Goal: Transaction & Acquisition: Purchase product/service

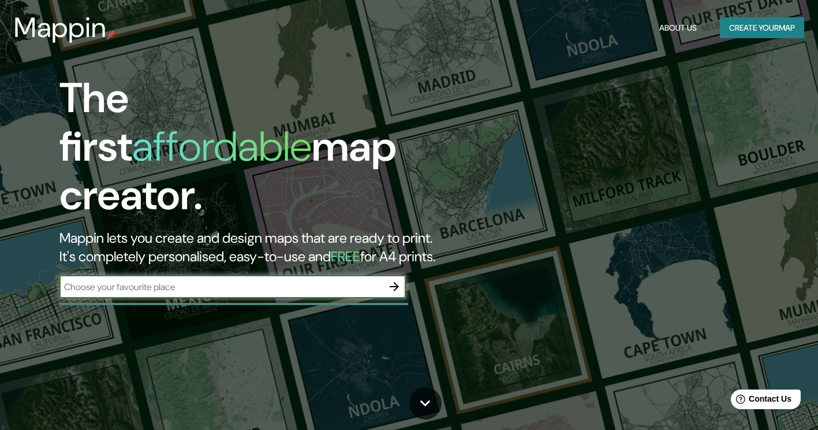
click at [157, 280] on input "text" at bounding box center [220, 286] width 323 height 13
type input "[GEOGRAPHIC_DATA]"
click at [394, 280] on icon "button" at bounding box center [395, 287] width 14 height 14
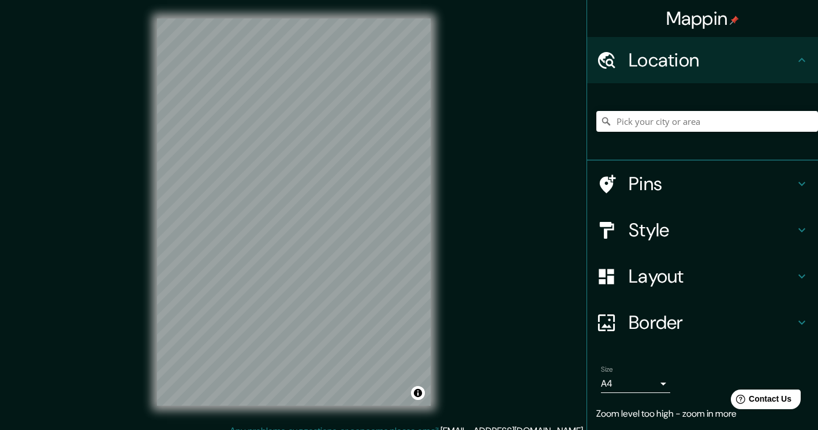
click at [447, 176] on div "© Mapbox © OpenStreetMap Improve this map" at bounding box center [294, 212] width 311 height 424
click at [478, 180] on div "Mappin Location Pins Style Layout Border Choose a border. Hint : you can make l…" at bounding box center [409, 221] width 818 height 442
click at [500, 227] on div "Mappin Location Pins Style Layout Border Choose a border. Hint : you can make l…" at bounding box center [409, 221] width 818 height 442
click at [438, 140] on div "© Mapbox © OpenStreetMap Improve this map" at bounding box center [294, 212] width 311 height 424
click at [198, 0] on html "Mappin Location Pins Style Layout Border Choose a border. Hint : you can make l…" at bounding box center [409, 215] width 818 height 430
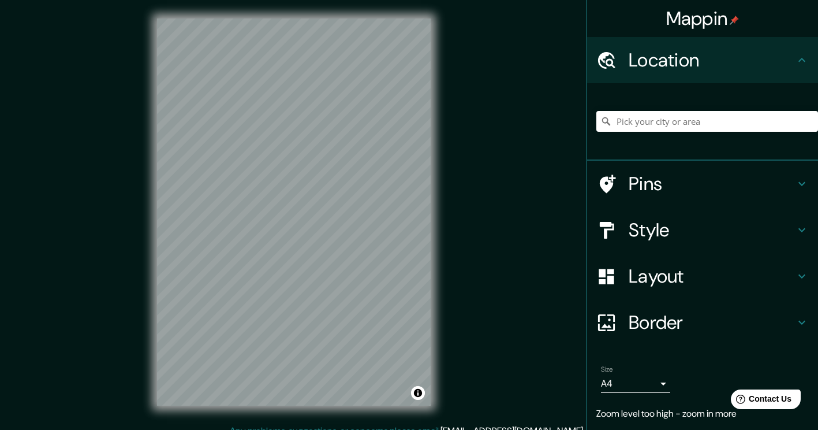
click at [129, 30] on div "Mappin Location Pins Style Layout Border Choose a border. Hint : you can make l…" at bounding box center [409, 221] width 818 height 442
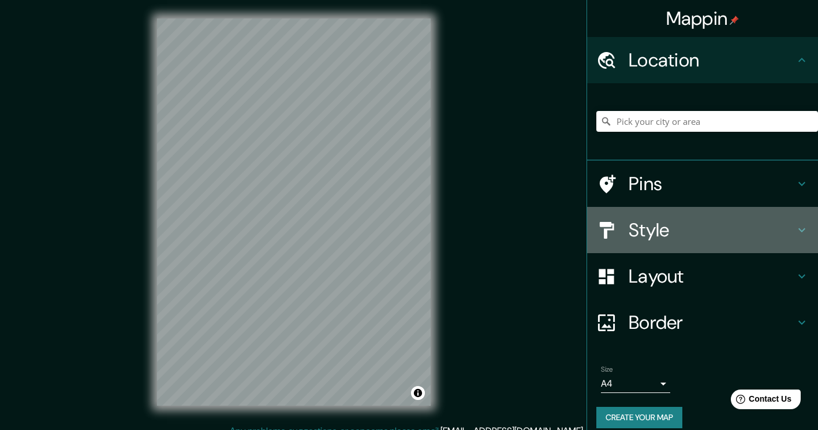
click at [779, 230] on h4 "Style" at bounding box center [712, 229] width 166 height 23
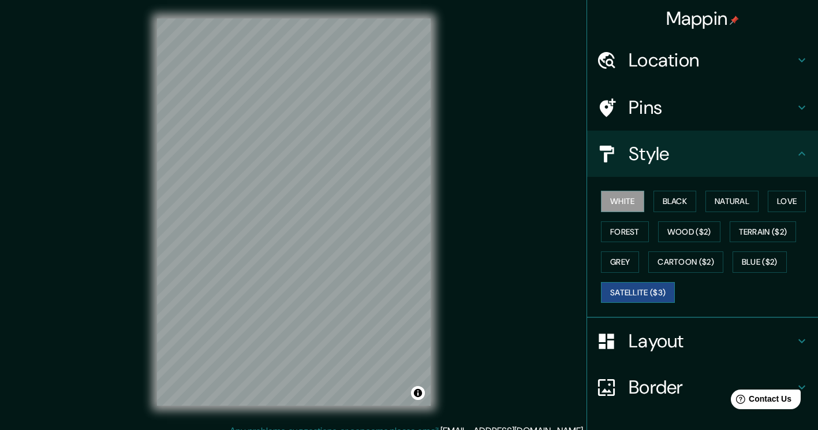
click at [643, 295] on button "Satellite ($3)" at bounding box center [638, 292] width 74 height 21
click at [723, 202] on button "Natural" at bounding box center [732, 201] width 53 height 21
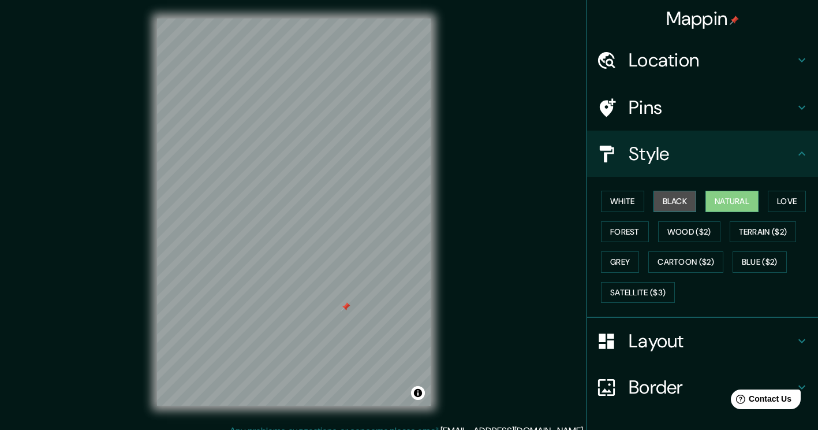
click at [678, 203] on button "Black" at bounding box center [675, 201] width 43 height 21
click at [613, 205] on button "White" at bounding box center [622, 201] width 43 height 21
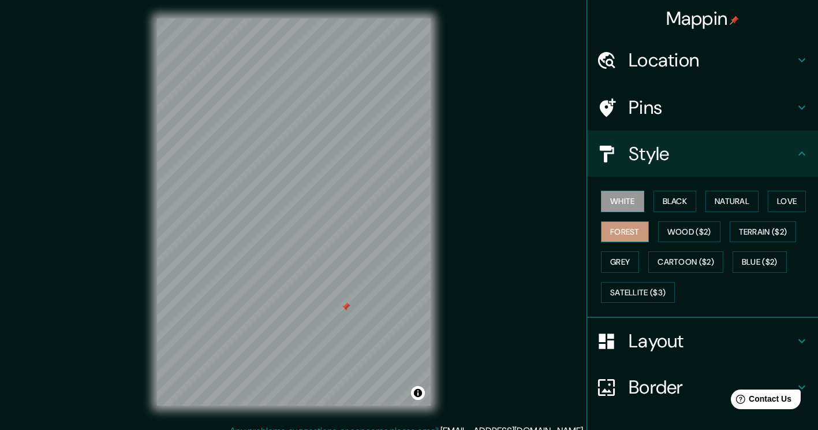
click at [617, 233] on button "Forest" at bounding box center [625, 231] width 48 height 21
click at [682, 235] on button "Wood ($2)" at bounding box center [689, 231] width 62 height 21
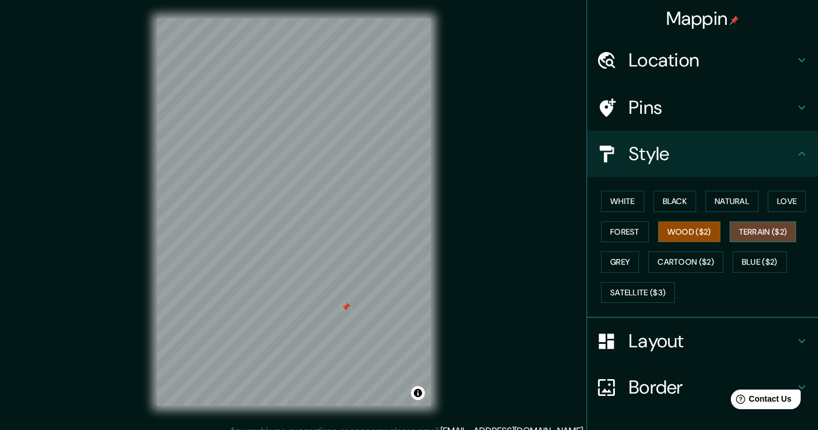
click at [747, 230] on button "Terrain ($2)" at bounding box center [763, 231] width 67 height 21
click at [791, 199] on button "Love" at bounding box center [787, 201] width 38 height 21
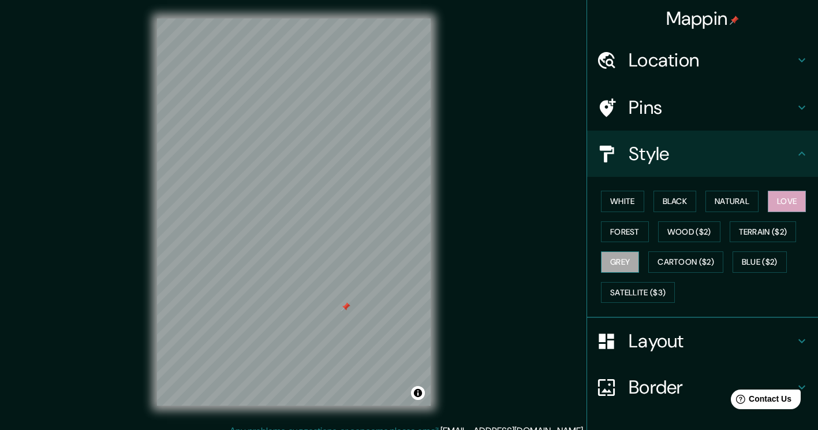
click at [619, 260] on button "Grey" at bounding box center [620, 261] width 38 height 21
click at [673, 261] on button "Cartoon ($2)" at bounding box center [686, 261] width 75 height 21
